Goal: Check status

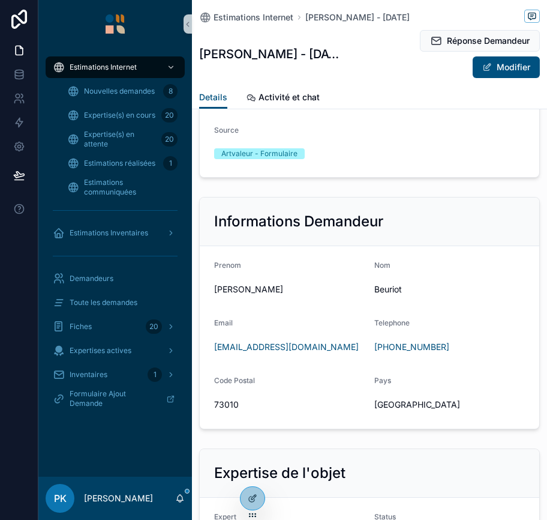
scroll to position [929, 0]
